Goal: Task Accomplishment & Management: Complete application form

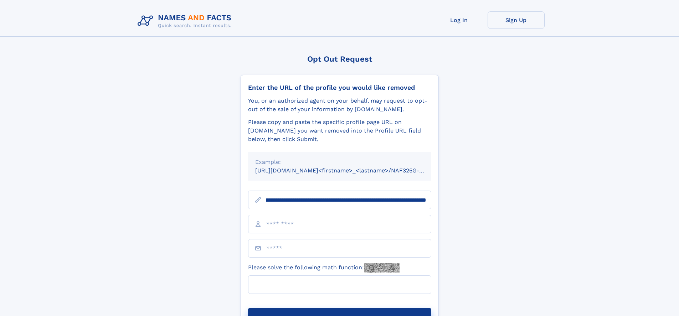
scroll to position [0, 104]
type input "**********"
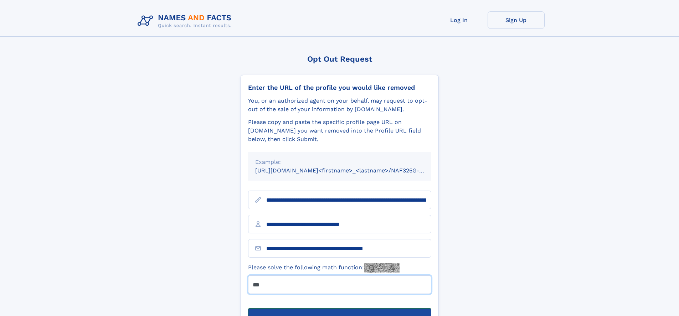
type input "***"
click at [339, 308] on button "Submit Opt Out Request" at bounding box center [339, 319] width 183 height 23
